Goal: Task Accomplishment & Management: Manage account settings

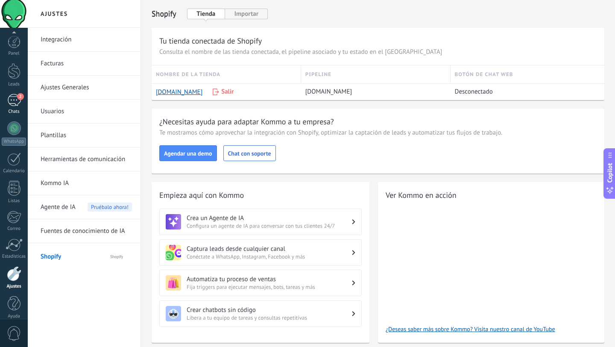
click at [13, 94] on div "2" at bounding box center [14, 100] width 14 height 12
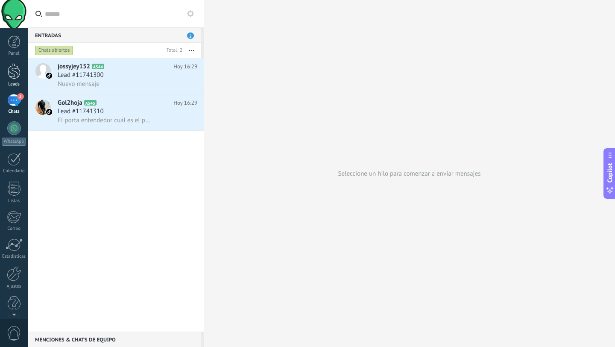
click at [13, 71] on div at bounding box center [14, 71] width 13 height 16
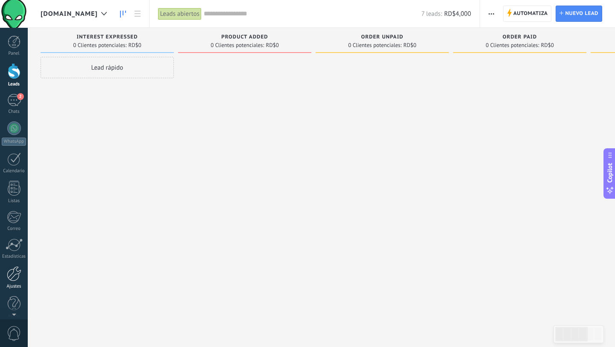
click at [16, 274] on div at bounding box center [14, 273] width 15 height 15
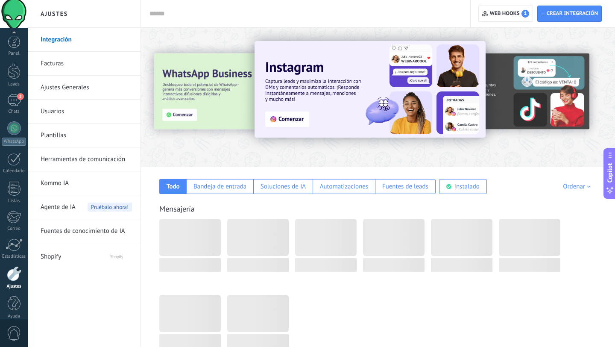
scroll to position [9, 0]
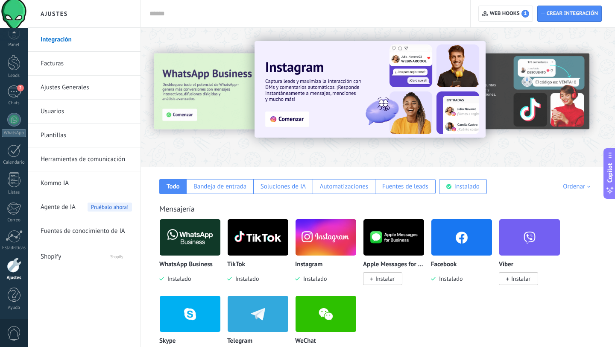
click at [87, 158] on link "Herramientas de comunicación" at bounding box center [86, 159] width 91 height 24
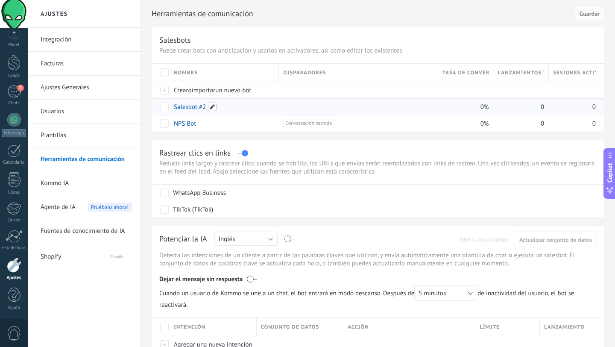
click at [212, 110] on span at bounding box center [212, 107] width 9 height 9
click at [332, 107] on div at bounding box center [358, 107] width 150 height 8
click at [293, 108] on span at bounding box center [295, 107] width 9 height 9
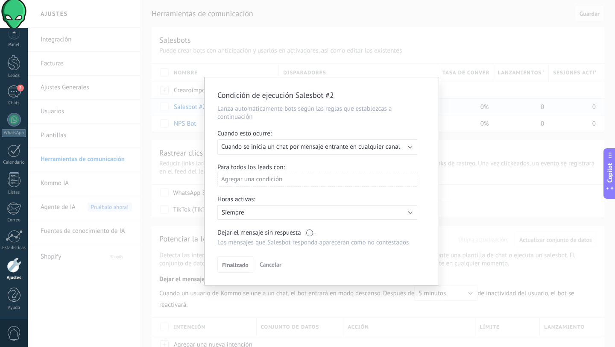
click at [341, 210] on p "Siempre" at bounding box center [297, 213] width 150 height 8
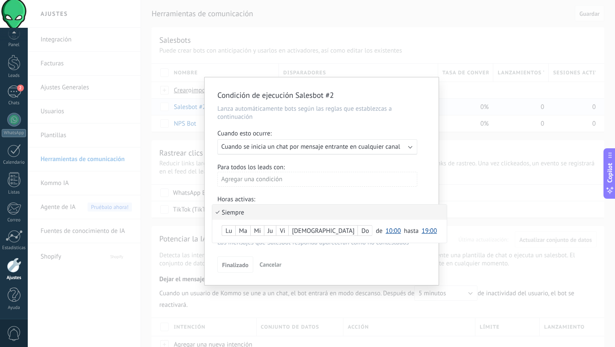
click at [376, 188] on div at bounding box center [322, 181] width 234 height 208
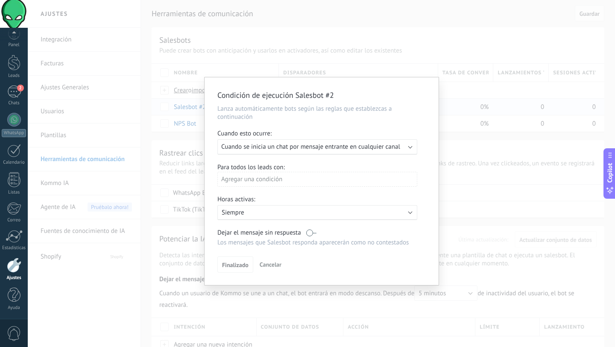
click at [470, 175] on div "Condición de ejecución Salesbot #2 Lanza automáticamente bots según las reglas …" at bounding box center [322, 173] width 588 height 347
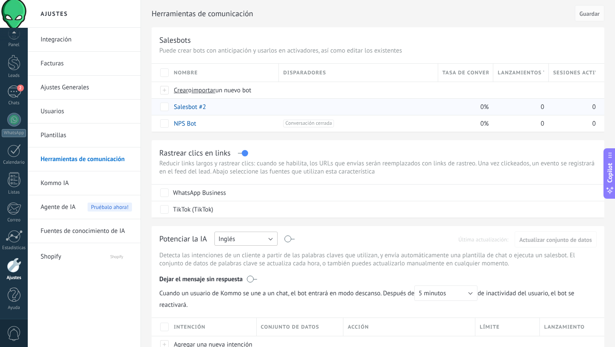
click at [270, 242] on button "Inglés" at bounding box center [246, 239] width 63 height 14
click at [259, 266] on span "Español" at bounding box center [241, 269] width 65 height 8
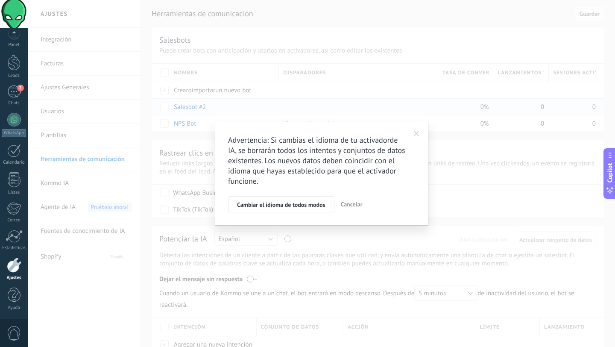
click at [413, 135] on span at bounding box center [417, 133] width 14 height 15
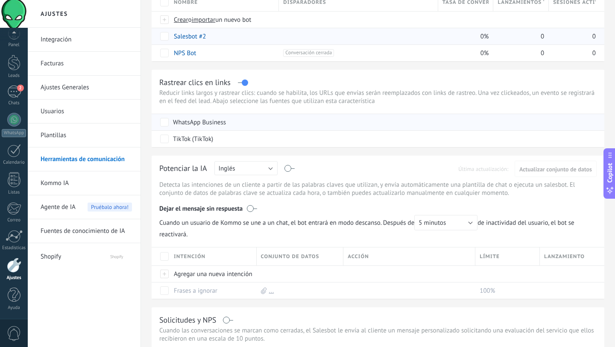
scroll to position [84, 0]
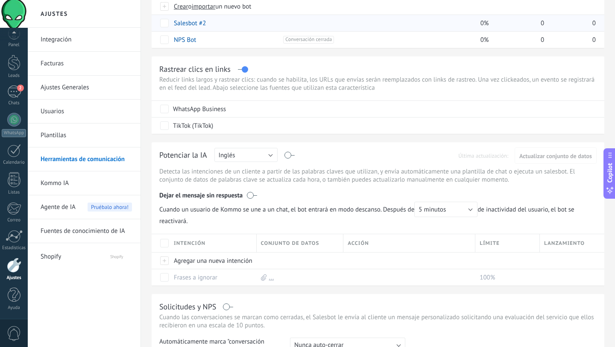
click at [287, 156] on label at bounding box center [290, 155] width 10 height 0
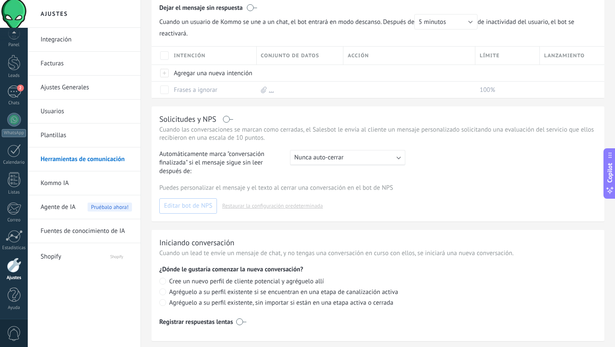
scroll to position [294, 0]
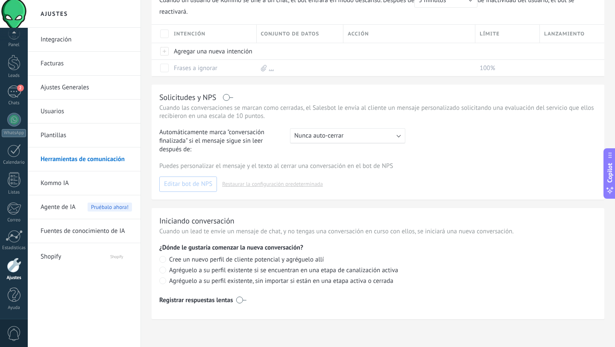
click at [75, 115] on link "Usuarios" at bounding box center [86, 112] width 91 height 24
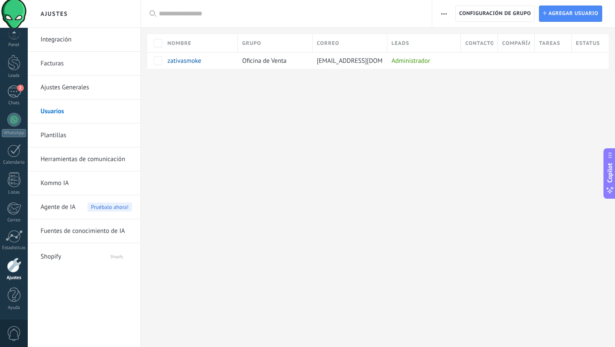
click at [66, 90] on link "Ajustes Generales" at bounding box center [86, 88] width 91 height 24
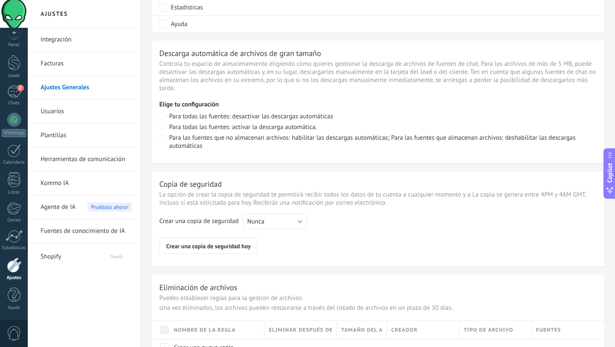
scroll to position [611, 0]
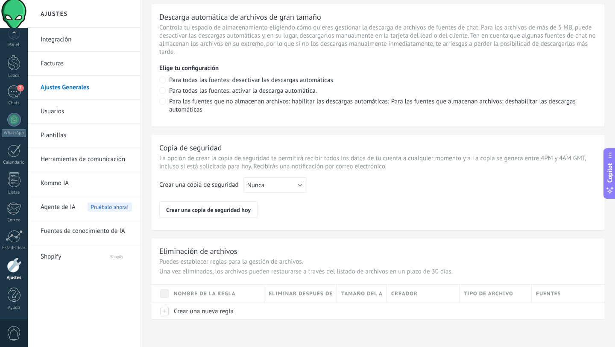
click at [56, 65] on link "Facturas" at bounding box center [86, 64] width 91 height 24
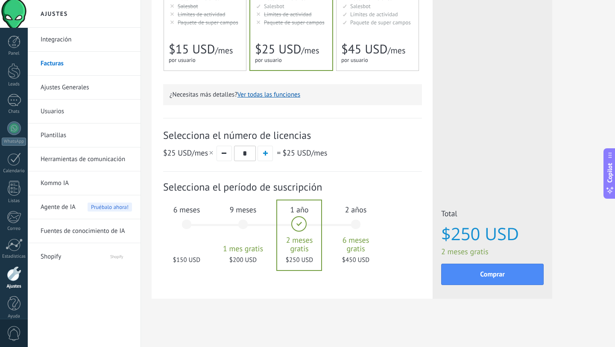
scroll to position [200, 0]
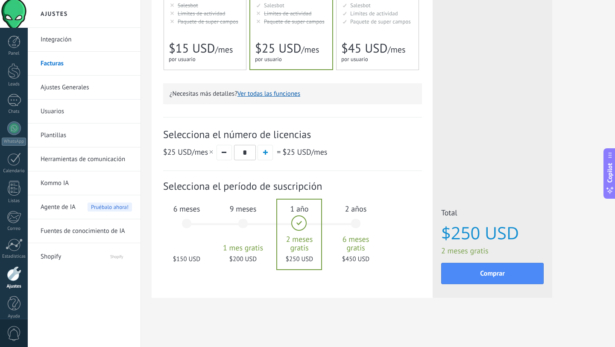
click at [349, 209] on span "2 años" at bounding box center [356, 209] width 46 height 10
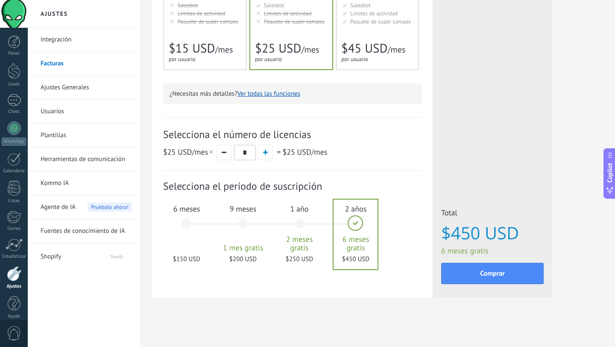
click at [301, 207] on span "1 año" at bounding box center [299, 209] width 46 height 10
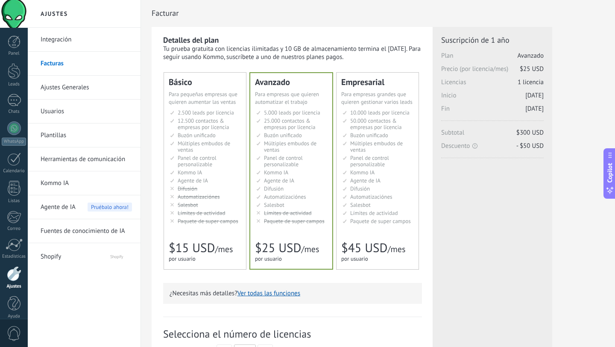
scroll to position [0, 0]
click at [59, 46] on link "Integración" at bounding box center [86, 40] width 91 height 24
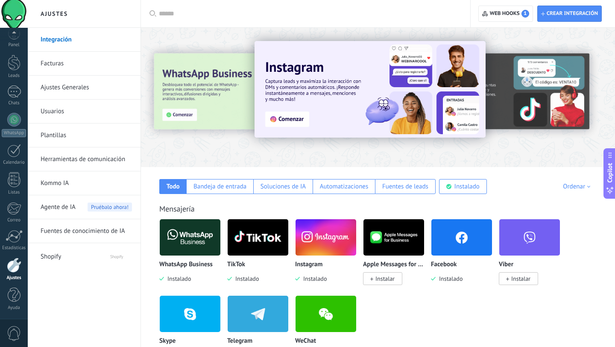
scroll to position [118, 0]
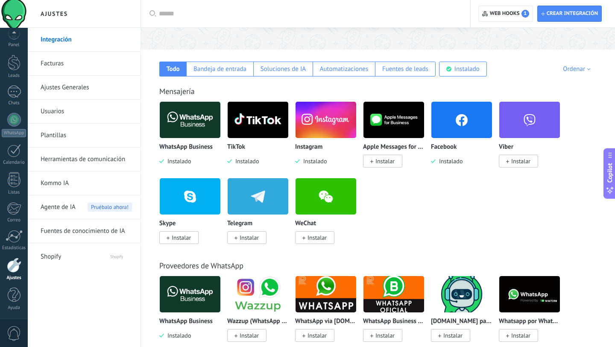
click at [137, 122] on li "Usuarios" at bounding box center [84, 112] width 113 height 24
click at [51, 133] on link "Plantillas" at bounding box center [86, 135] width 91 height 24
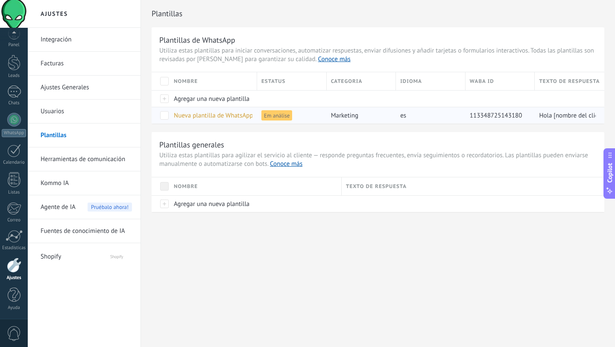
click at [277, 118] on span "Em análise" at bounding box center [277, 115] width 31 height 10
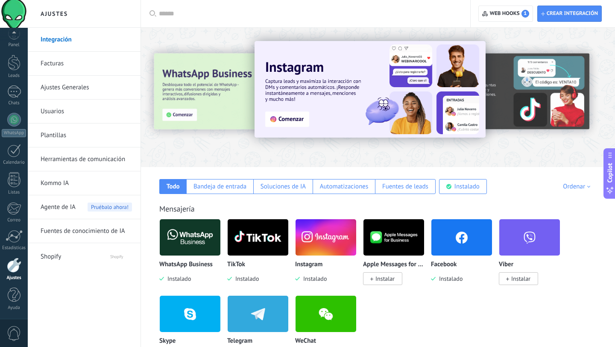
click at [49, 138] on link "Plantillas" at bounding box center [86, 135] width 91 height 24
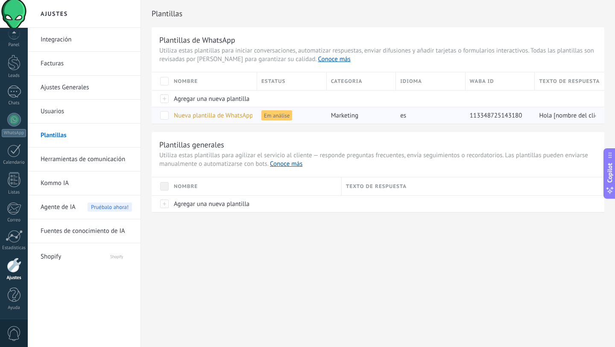
click at [165, 115] on span at bounding box center [164, 115] width 9 height 9
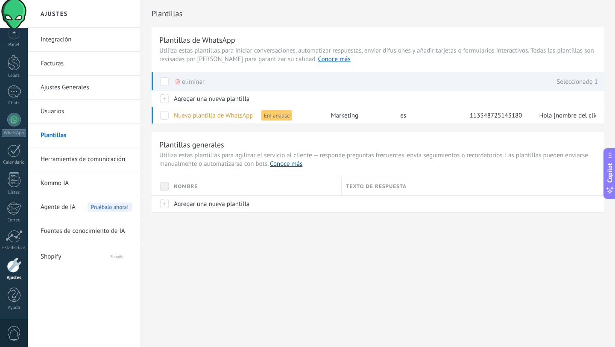
click at [209, 131] on div "Plantillas de WhatsApp Utiliza estas plantillas para iniciar conversaciones, au…" at bounding box center [378, 119] width 453 height 185
click at [208, 129] on div "Plantillas de WhatsApp Utiliza estas plantillas para iniciar conversaciones, au…" at bounding box center [378, 119] width 453 height 185
click at [166, 117] on span at bounding box center [164, 115] width 9 height 9
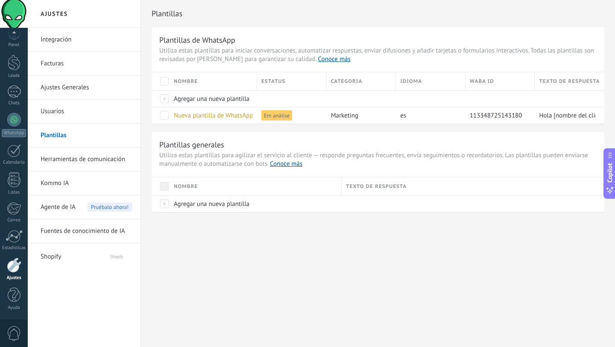
click at [13, 270] on div at bounding box center [14, 265] width 15 height 15
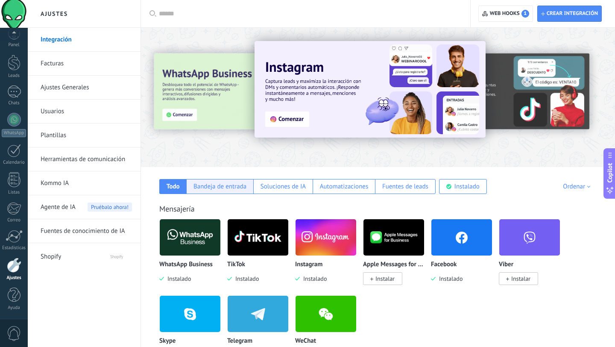
click at [223, 185] on div "Bandeja de entrada" at bounding box center [220, 186] width 53 height 8
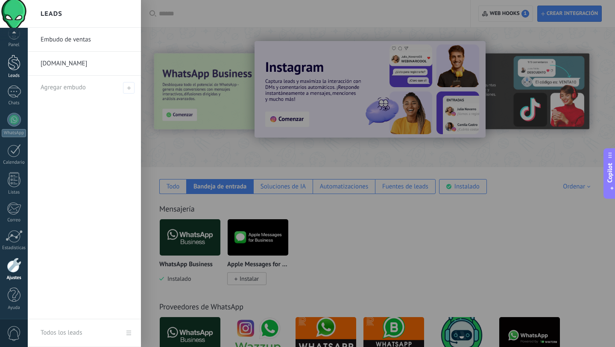
click at [8, 71] on link "Leads" at bounding box center [14, 67] width 28 height 24
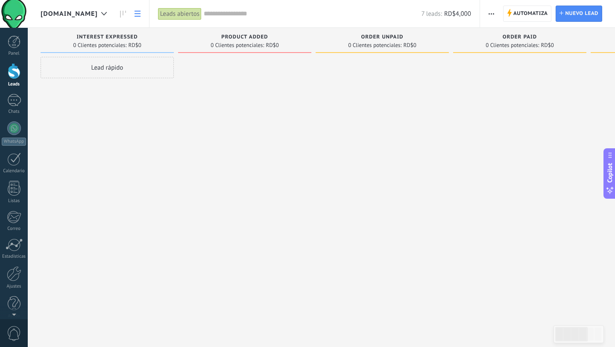
click at [141, 15] on icon at bounding box center [138, 14] width 6 height 6
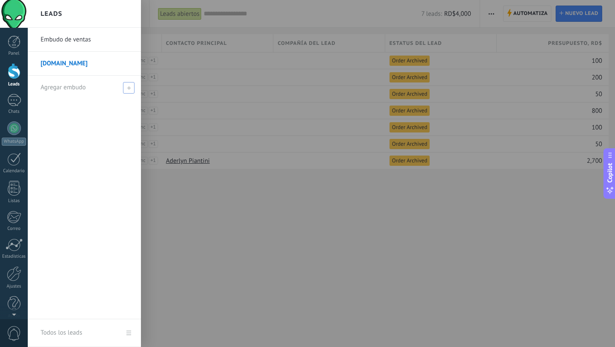
click at [128, 87] on icon at bounding box center [129, 88] width 4 height 4
click at [118, 85] on input "text" at bounding box center [81, 88] width 80 height 14
click at [94, 107] on div "Embudo de ventas [DOMAIN_NAME]" at bounding box center [84, 173] width 113 height 291
click at [79, 43] on link "Embudo de ventas" at bounding box center [87, 40] width 92 height 24
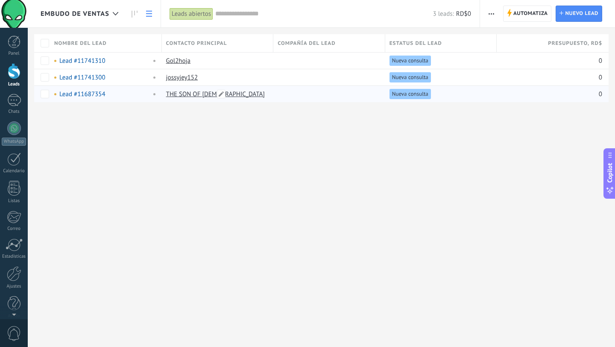
click at [197, 94] on link "THE SON OF [DEMOGRAPHIC_DATA]" at bounding box center [215, 94] width 99 height 8
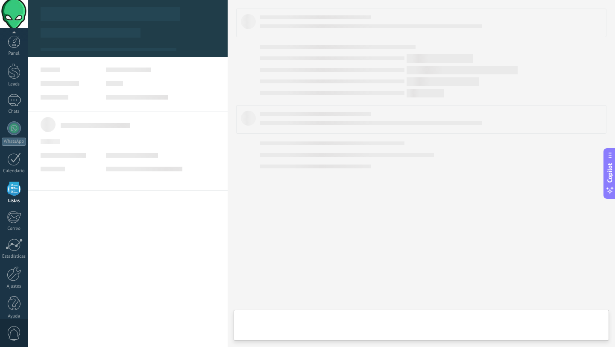
scroll to position [9, 0]
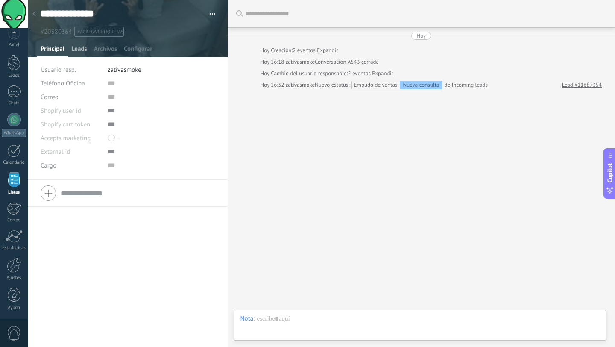
click at [80, 49] on span "Leads" at bounding box center [79, 51] width 16 height 12
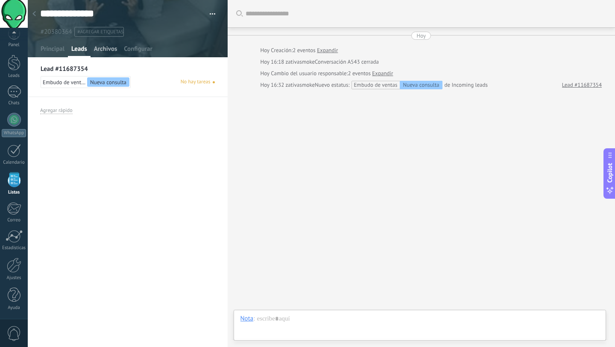
click at [105, 52] on span "Archivos" at bounding box center [105, 51] width 23 height 12
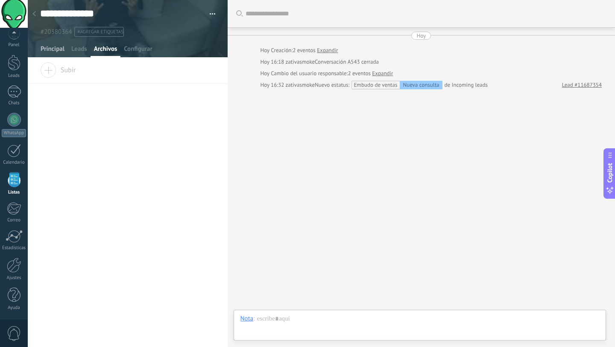
click at [42, 47] on span "Principal" at bounding box center [53, 51] width 24 height 12
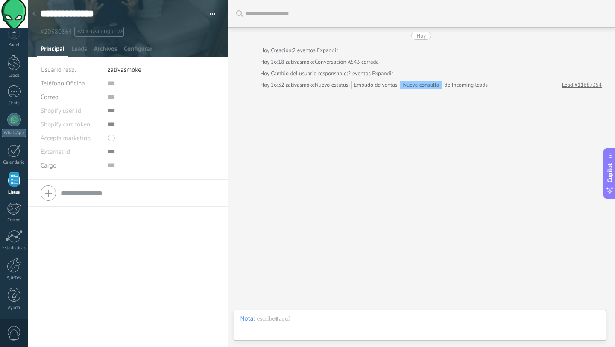
click at [38, 18] on div at bounding box center [34, 14] width 12 height 17
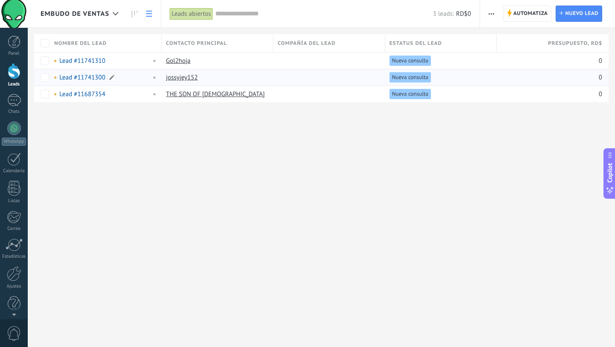
click at [77, 77] on link "Lead #11741300" at bounding box center [82, 77] width 46 height 8
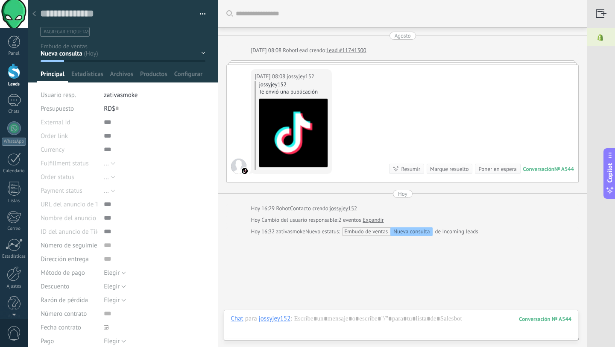
scroll to position [13, 0]
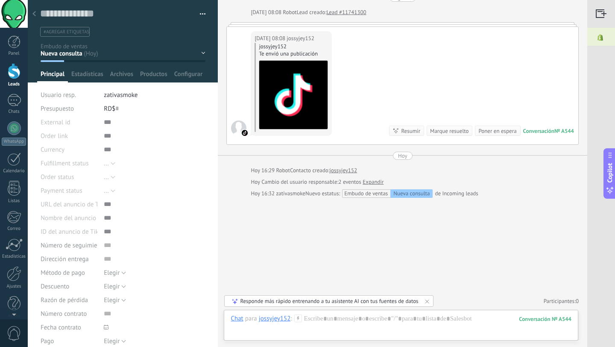
click at [35, 13] on icon at bounding box center [33, 13] width 3 height 5
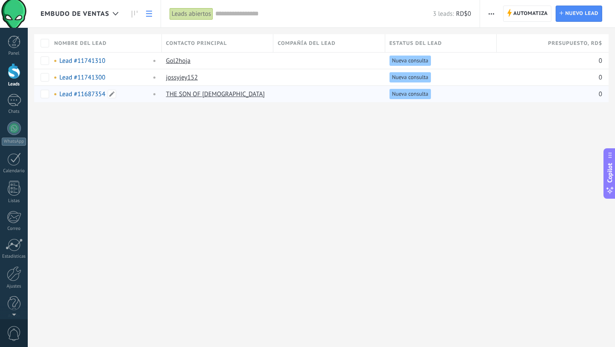
click at [94, 94] on link "Lead #11687354" at bounding box center [82, 94] width 46 height 8
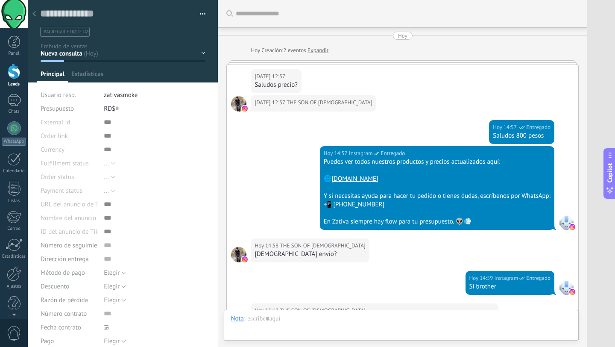
type textarea "**********"
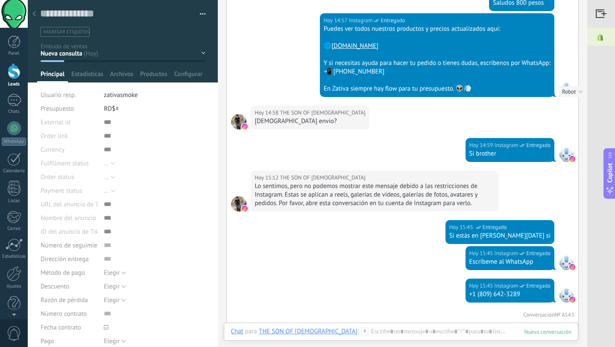
scroll to position [135, 0]
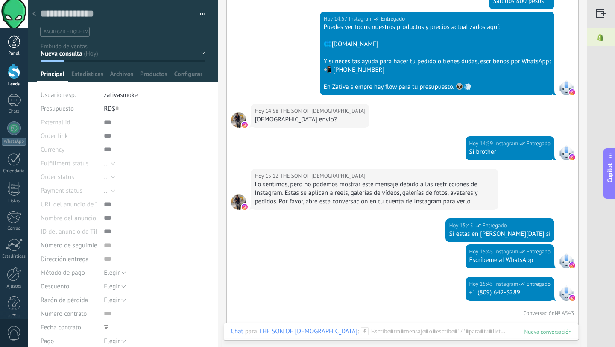
click at [18, 42] on div at bounding box center [14, 41] width 13 height 13
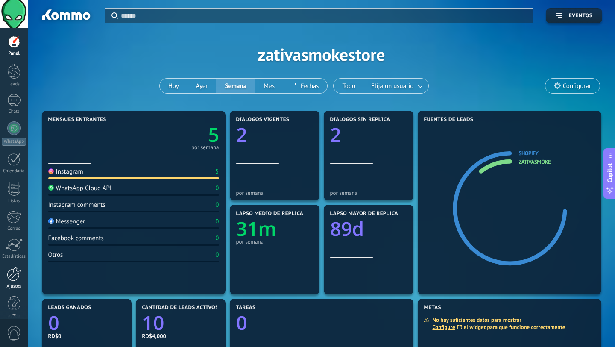
click at [9, 276] on div at bounding box center [14, 273] width 15 height 15
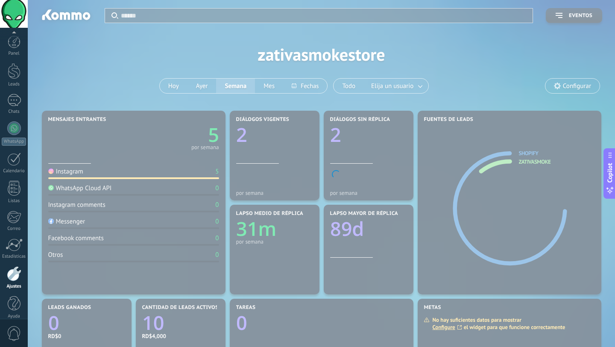
scroll to position [9, 0]
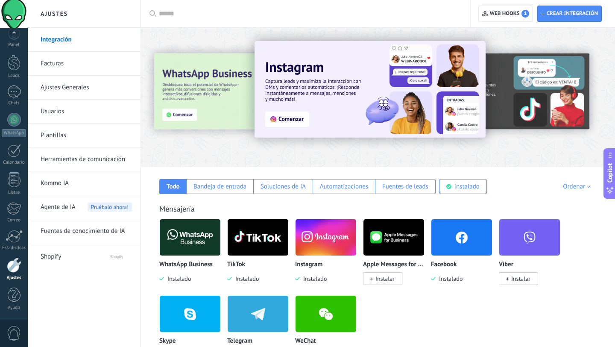
click at [12, 327] on span "0" at bounding box center [14, 333] width 15 height 15
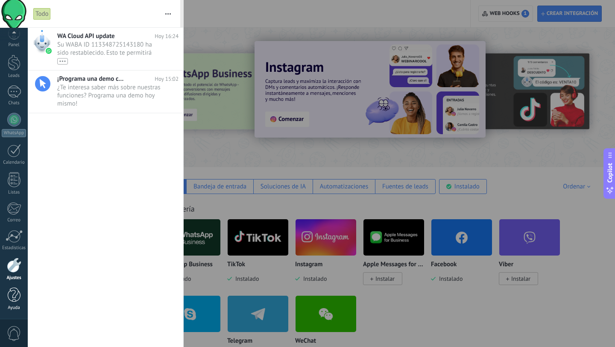
click at [11, 296] on div at bounding box center [14, 295] width 13 height 15
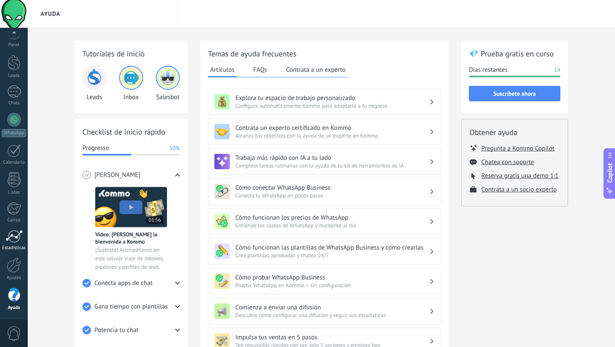
click at [13, 244] on link "Estadísticas" at bounding box center [14, 240] width 28 height 21
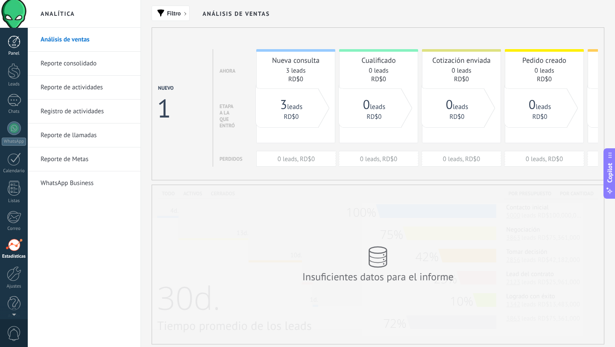
click at [16, 42] on div at bounding box center [14, 41] width 13 height 13
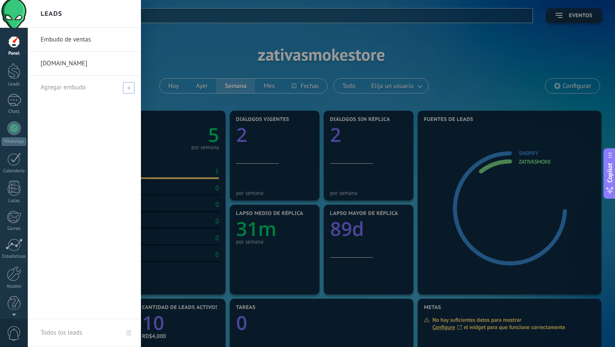
click at [127, 90] on span at bounding box center [129, 88] width 12 height 12
click at [127, 89] on icon at bounding box center [129, 88] width 4 height 4
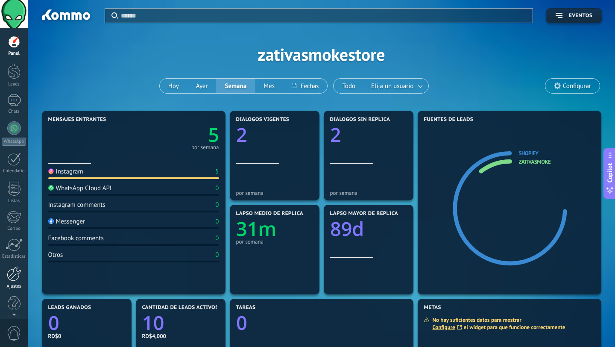
click at [14, 276] on div at bounding box center [14, 273] width 15 height 15
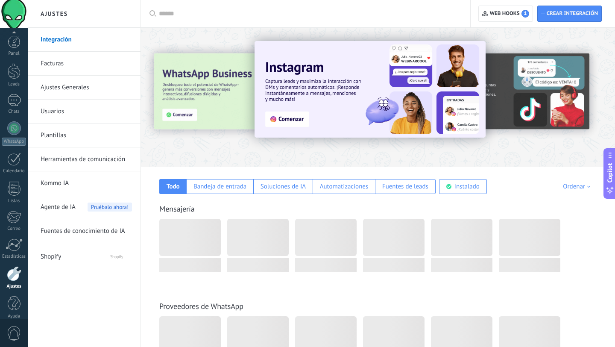
scroll to position [9, 0]
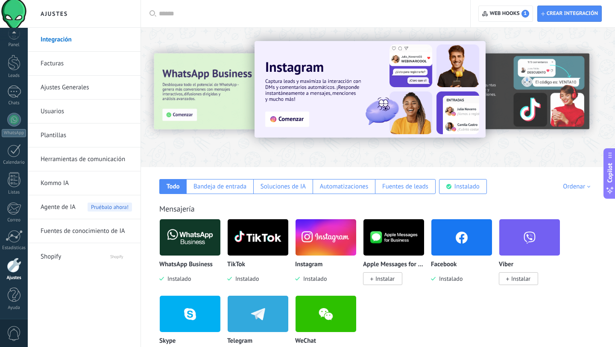
click at [182, 232] on img at bounding box center [190, 237] width 61 height 41
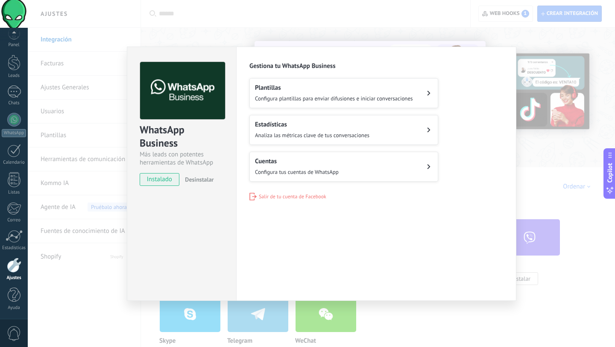
click at [309, 168] on span "Configura tus cuentas de WhatsApp" at bounding box center [297, 171] width 84 height 7
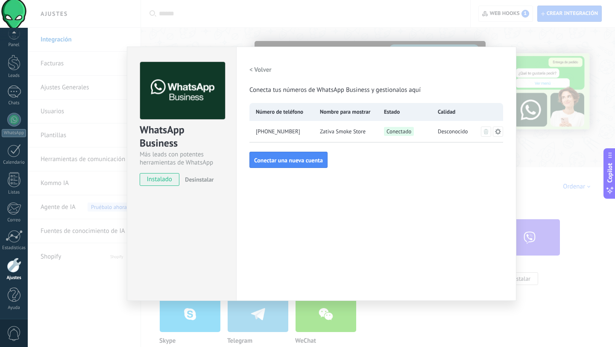
click at [501, 130] on icon at bounding box center [498, 131] width 7 height 7
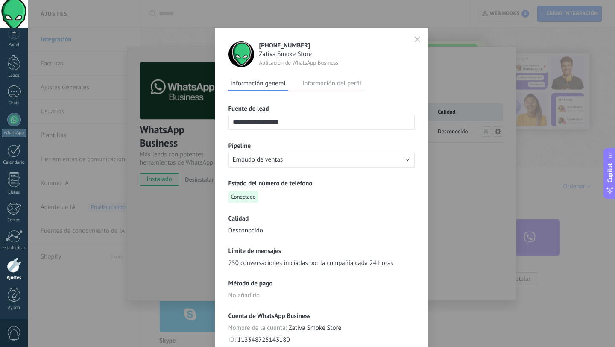
click at [316, 82] on button "Información del perfil" at bounding box center [331, 83] width 63 height 13
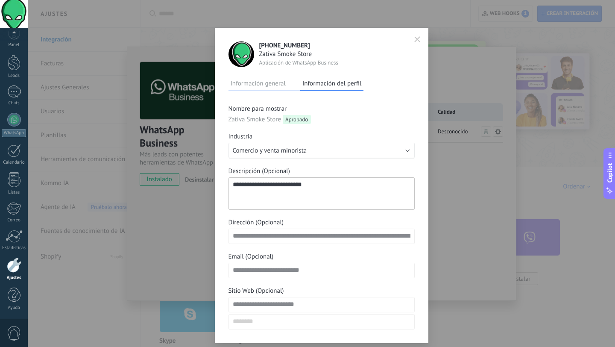
scroll to position [24, 0]
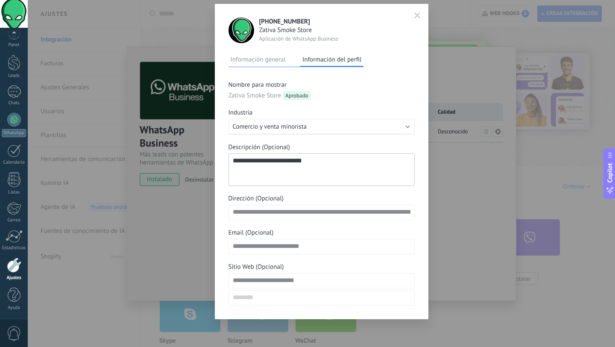
click at [268, 59] on button "Información general" at bounding box center [258, 59] width 59 height 13
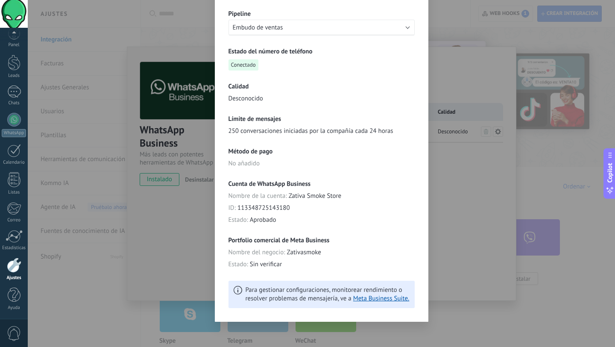
scroll to position [135, 0]
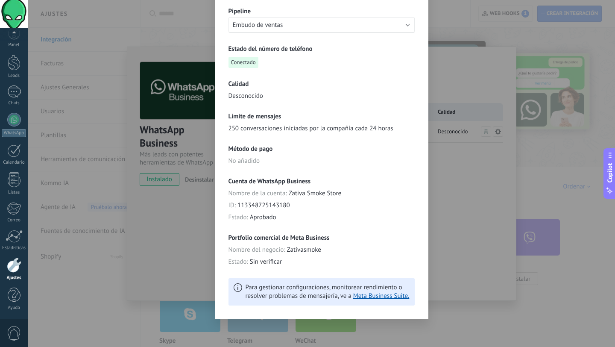
click at [344, 306] on div "**********" at bounding box center [322, 106] width 214 height 426
click at [178, 238] on div "**********" at bounding box center [322, 173] width 588 height 347
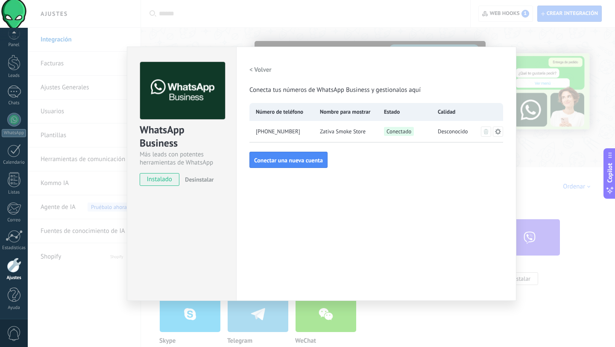
scroll to position [0, 0]
click at [500, 133] on icon at bounding box center [498, 131] width 7 height 7
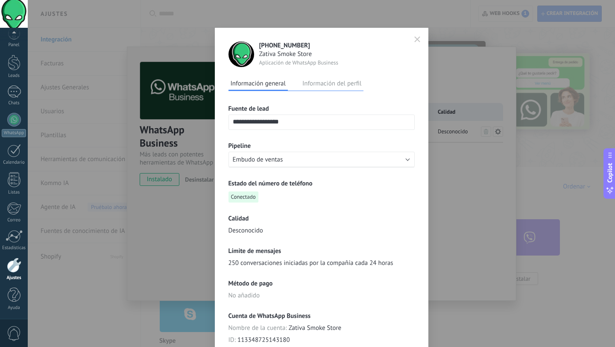
scroll to position [135, 0]
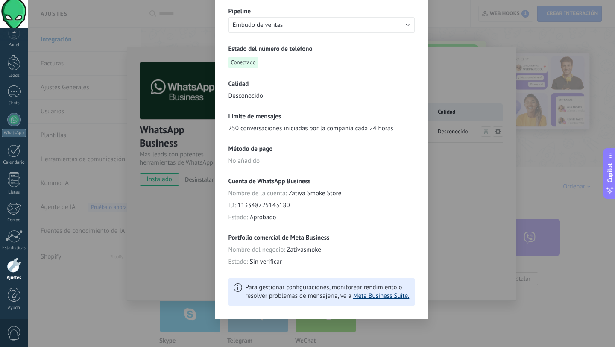
click at [367, 297] on link "Meta Business Suite." at bounding box center [381, 296] width 56 height 8
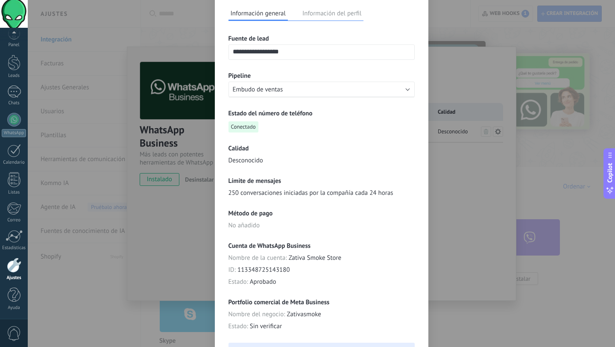
scroll to position [0, 0]
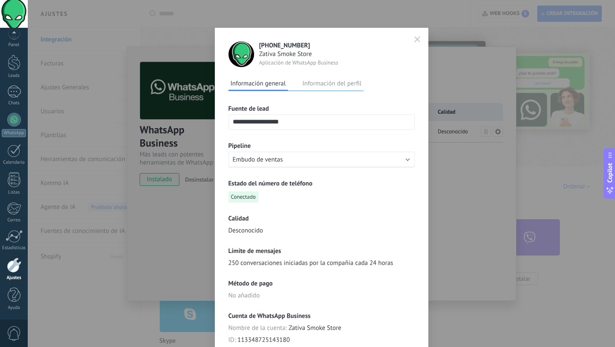
click at [417, 44] on button "button" at bounding box center [417, 39] width 13 height 14
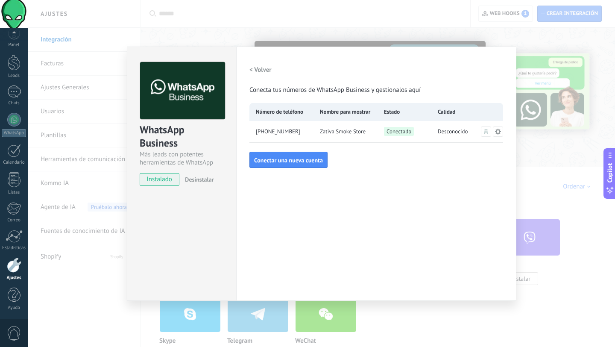
click at [232, 29] on div "WhatsApp Business Más leads con potentes herramientas de WhatsApp instalado Des…" at bounding box center [322, 173] width 588 height 347
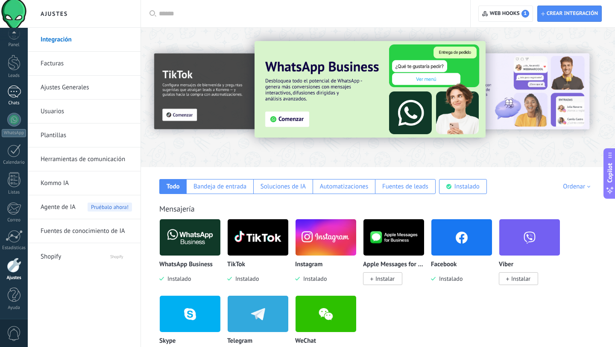
click at [15, 97] on div at bounding box center [14, 91] width 14 height 12
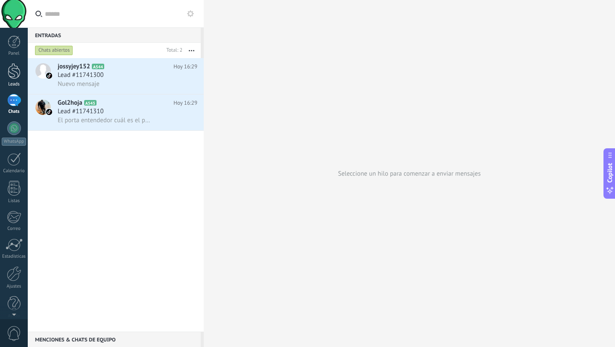
click at [21, 73] on link "Leads" at bounding box center [14, 75] width 28 height 24
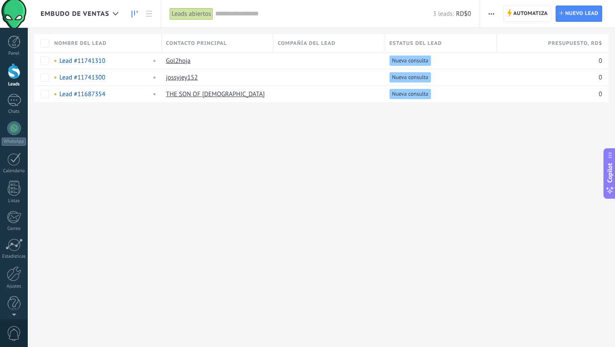
click at [130, 20] on link at bounding box center [134, 14] width 15 height 17
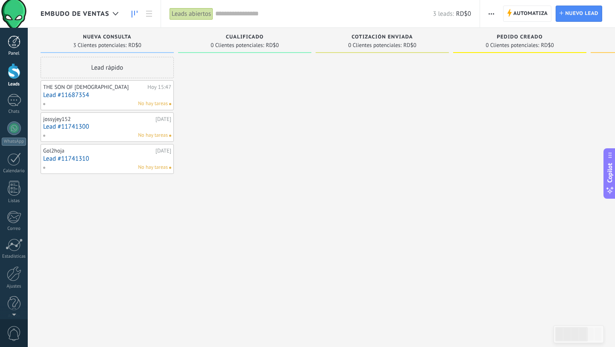
click at [14, 47] on div at bounding box center [14, 41] width 13 height 13
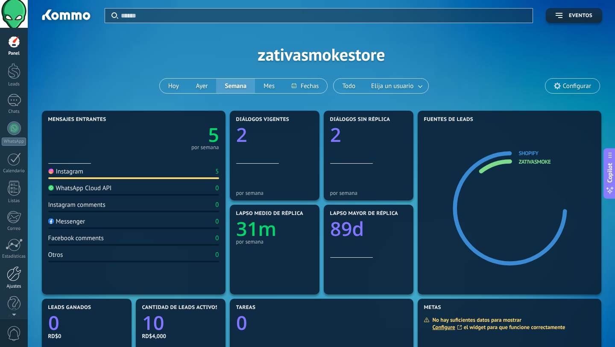
click at [14, 275] on div at bounding box center [14, 273] width 15 height 15
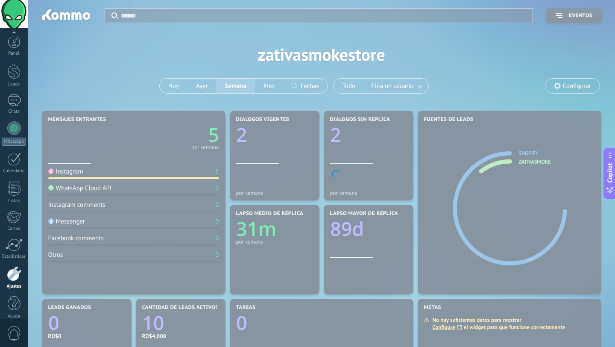
scroll to position [9, 0]
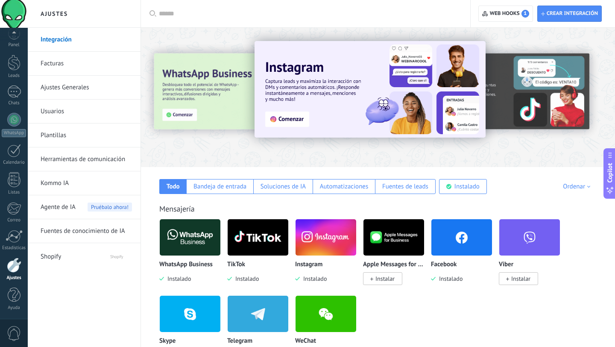
click at [58, 255] on span "Shopify" at bounding box center [67, 255] width 53 height 21
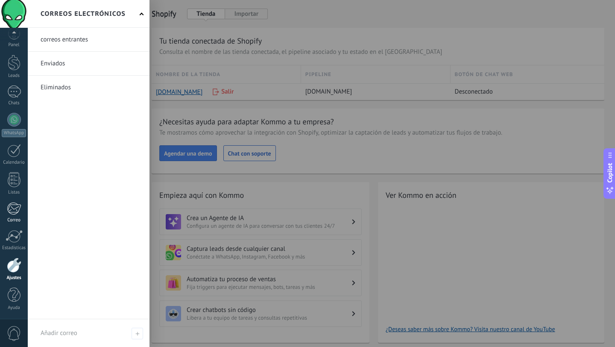
click at [9, 208] on div at bounding box center [14, 208] width 14 height 13
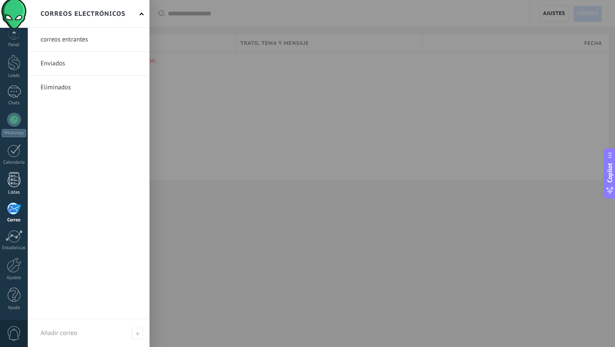
click at [16, 190] on div "Listas" at bounding box center [14, 193] width 25 height 6
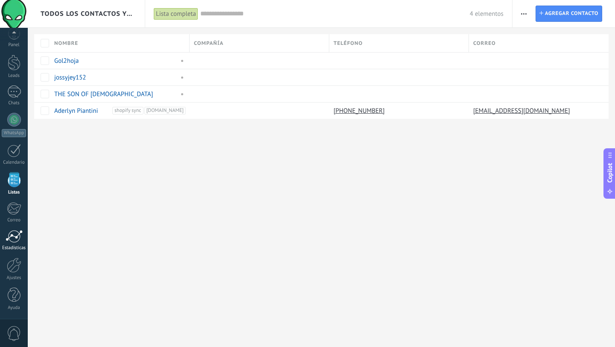
click at [11, 234] on div at bounding box center [14, 236] width 17 height 13
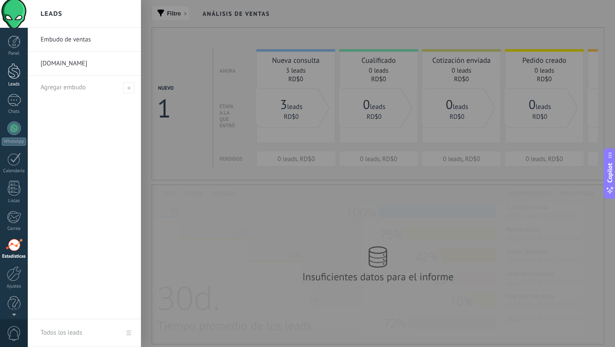
click at [11, 76] on div at bounding box center [14, 71] width 13 height 16
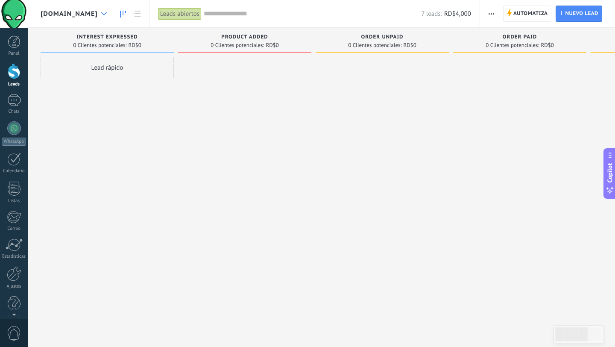
click at [111, 15] on div at bounding box center [104, 14] width 14 height 17
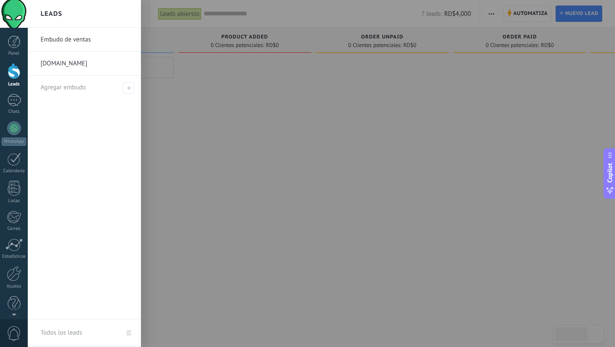
click at [84, 39] on link "Embudo de ventas" at bounding box center [87, 40] width 92 height 24
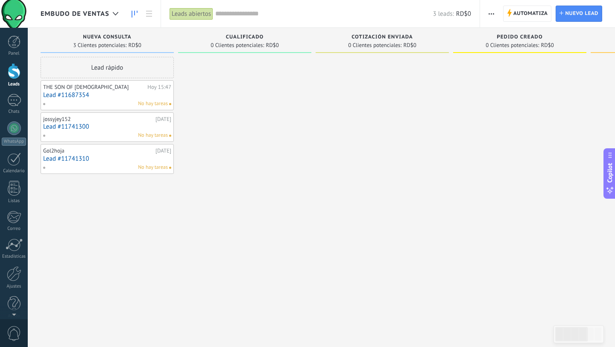
click at [97, 15] on span "Embudo de ventas" at bounding box center [75, 14] width 69 height 8
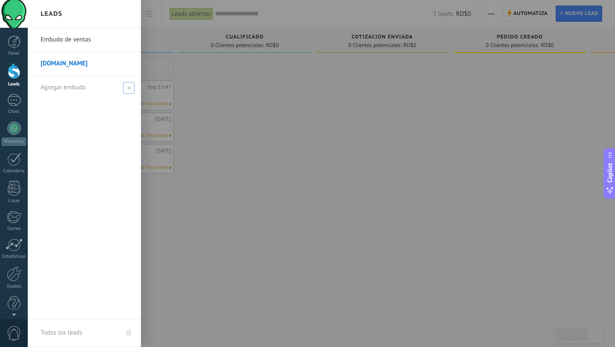
click at [131, 89] on span at bounding box center [129, 88] width 12 height 12
click at [126, 88] on span at bounding box center [129, 88] width 12 height 12
click at [126, 85] on span at bounding box center [129, 88] width 12 height 12
click at [70, 63] on link "[DOMAIN_NAME]" at bounding box center [87, 64] width 92 height 24
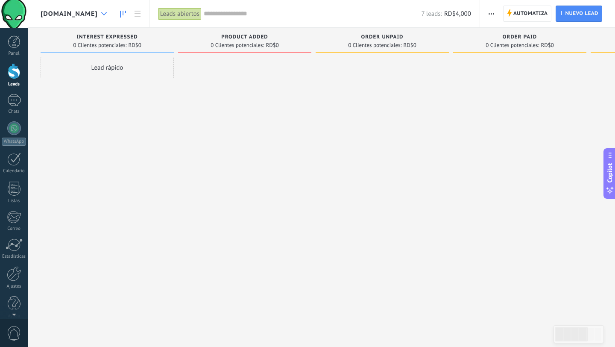
click at [107, 13] on use at bounding box center [104, 13] width 6 height 3
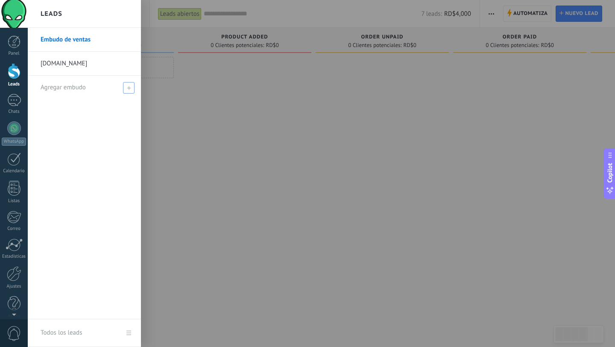
click at [71, 86] on span "Agregar embudo" at bounding box center [63, 87] width 45 height 8
click at [127, 87] on icon at bounding box center [129, 88] width 4 height 4
click at [12, 101] on div at bounding box center [14, 100] width 14 height 12
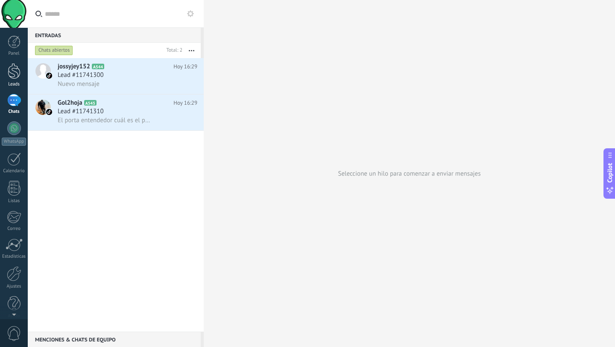
click at [13, 77] on div at bounding box center [14, 71] width 13 height 16
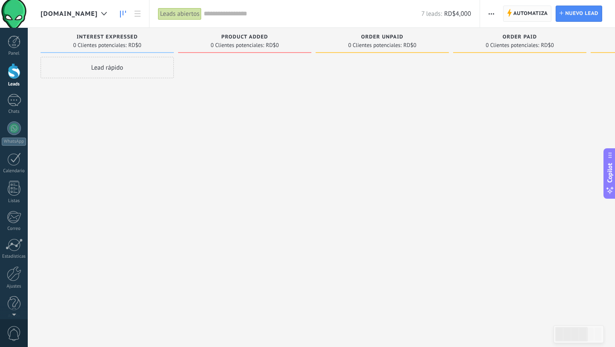
click at [537, 17] on span "Automatiza" at bounding box center [531, 13] width 35 height 15
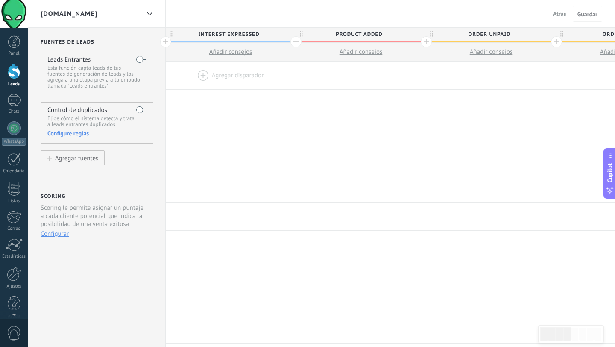
click at [138, 58] on label at bounding box center [141, 60] width 10 height 14
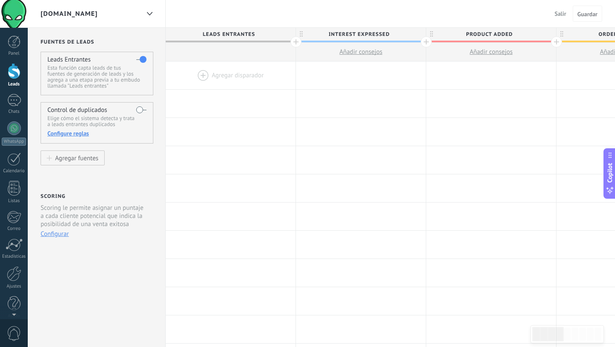
click at [140, 114] on label at bounding box center [141, 110] width 10 height 14
click at [142, 109] on label at bounding box center [141, 110] width 10 height 14
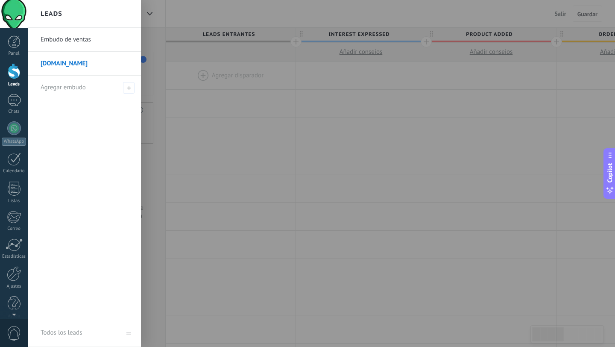
click at [20, 75] on div at bounding box center [14, 71] width 13 height 16
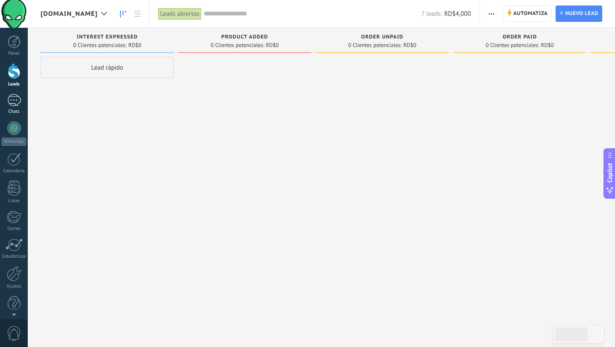
click at [14, 103] on div at bounding box center [14, 100] width 14 height 12
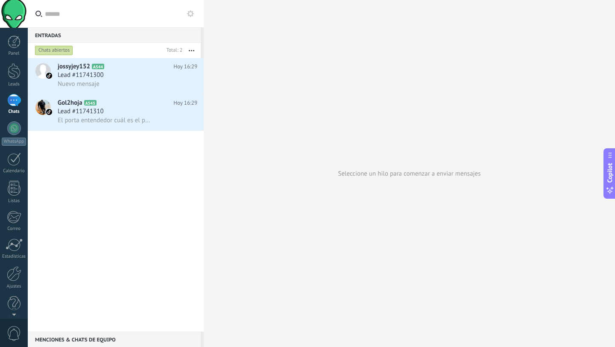
click at [194, 48] on button "button" at bounding box center [191, 50] width 18 height 15
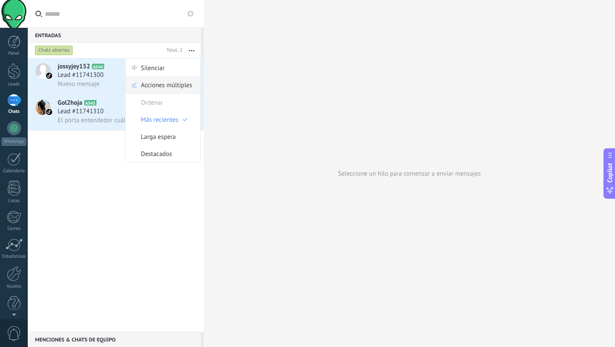
click at [162, 88] on span "Acciones múltiples" at bounding box center [166, 84] width 51 height 17
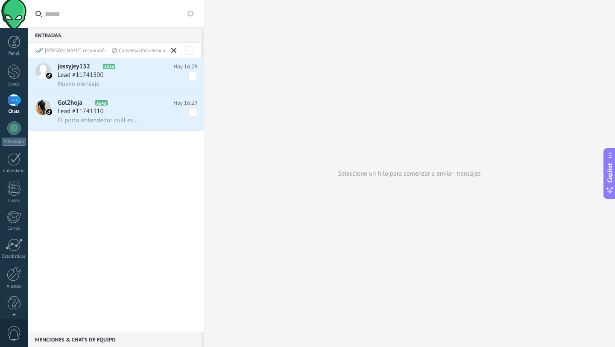
click at [190, 14] on icon at bounding box center [190, 13] width 7 height 7
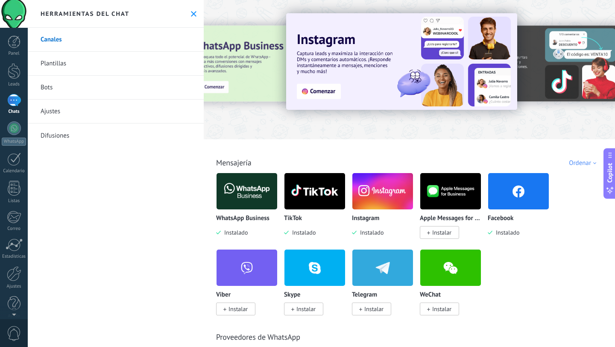
click at [100, 60] on link "Plantillas" at bounding box center [116, 64] width 176 height 24
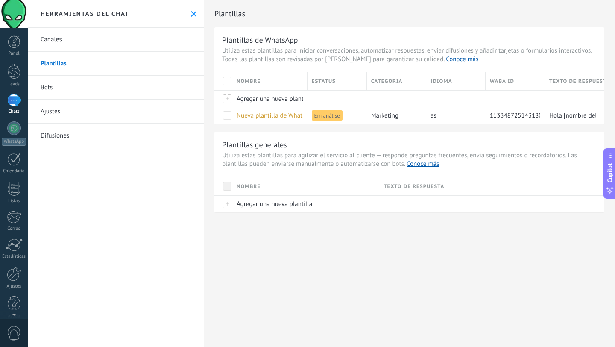
click at [85, 140] on link "Difusiones" at bounding box center [116, 135] width 176 height 24
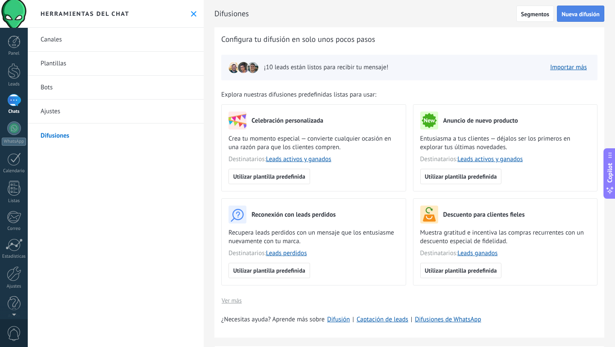
click at [588, 15] on span "Nueva difusión" at bounding box center [581, 14] width 38 height 6
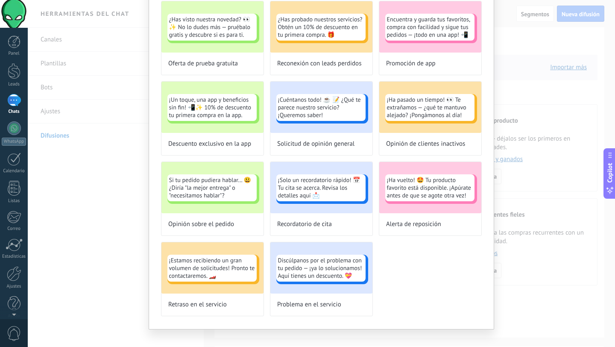
scroll to position [306, 0]
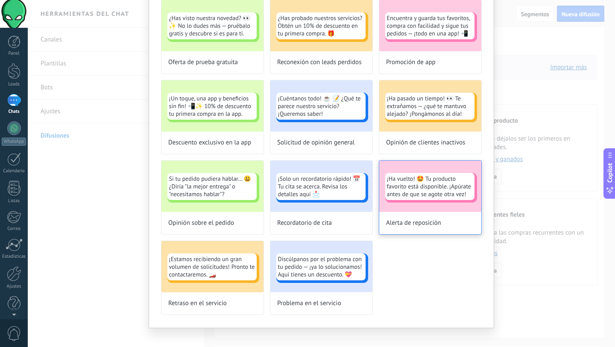
click at [407, 188] on span "¡Ha vuelto! 🤩 Tu producto favorito está disponible. ¡Apúrate antes de que se ag…" at bounding box center [430, 186] width 86 height 23
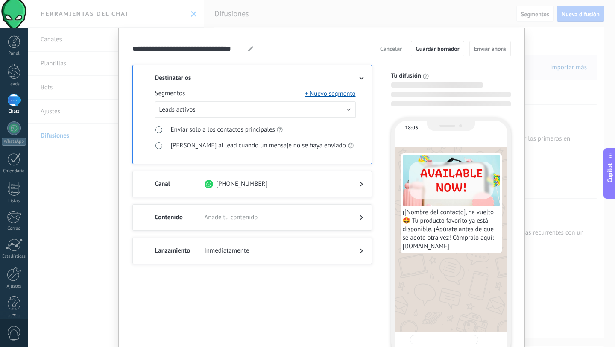
scroll to position [0, 0]
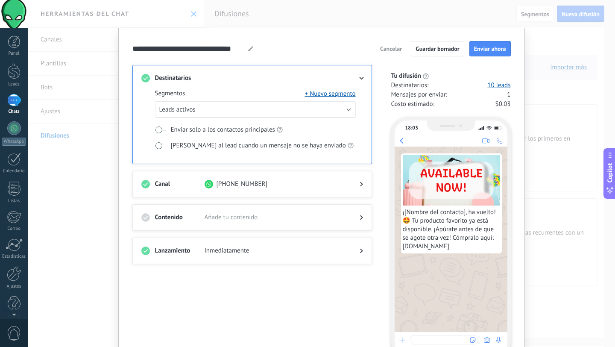
click at [360, 182] on use at bounding box center [361, 184] width 3 height 5
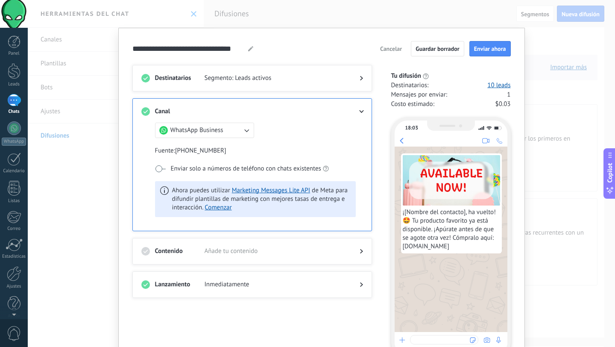
click at [159, 168] on span at bounding box center [160, 168] width 11 height 7
click at [261, 300] on div "Destinatarios Segmento: Leads activos Canal WhatsApp Business Fuente : [PHONE_N…" at bounding box center [257, 212] width 250 height 294
click at [271, 190] on link "Marketing Messages Lite API" at bounding box center [271, 190] width 78 height 8
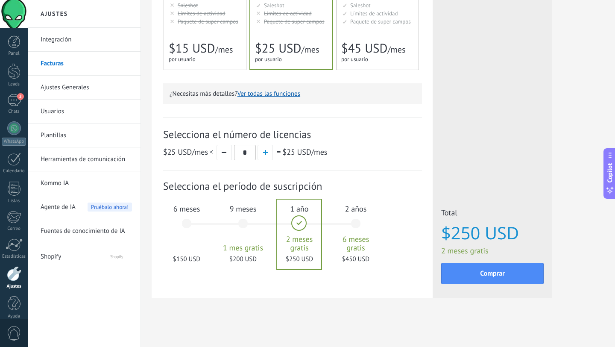
click at [185, 222] on div "6 meses $150 USD" at bounding box center [187, 227] width 46 height 60
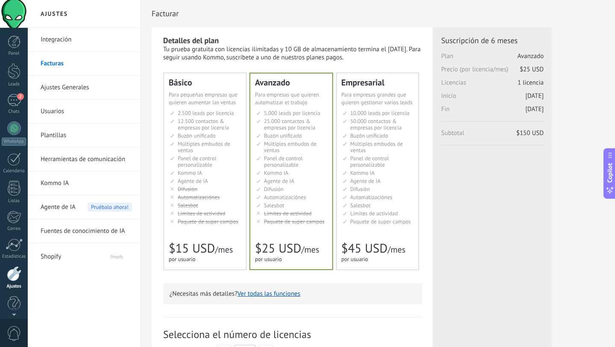
scroll to position [9, 0]
